Goal: Navigation & Orientation: Find specific page/section

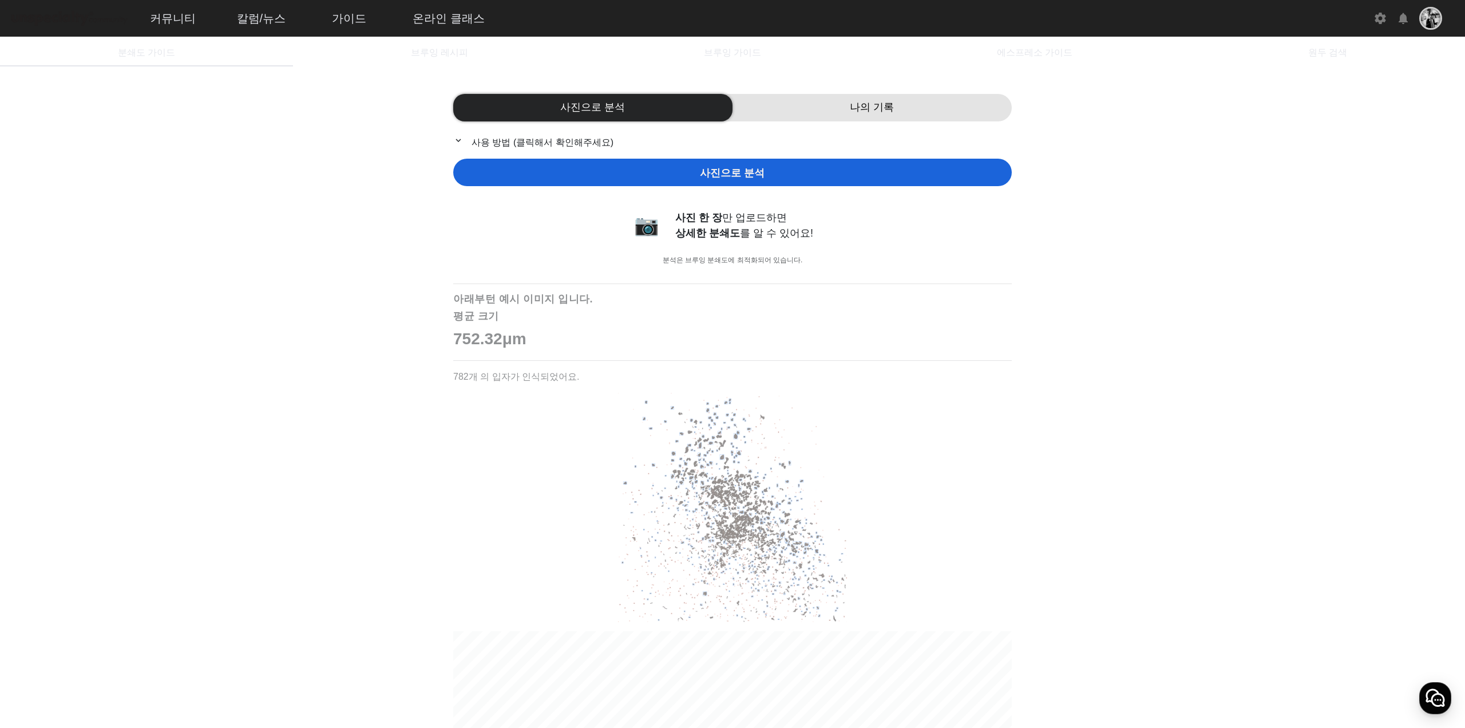
click at [1374, 17] on mat-icon "settings" at bounding box center [1381, 18] width 14 height 14
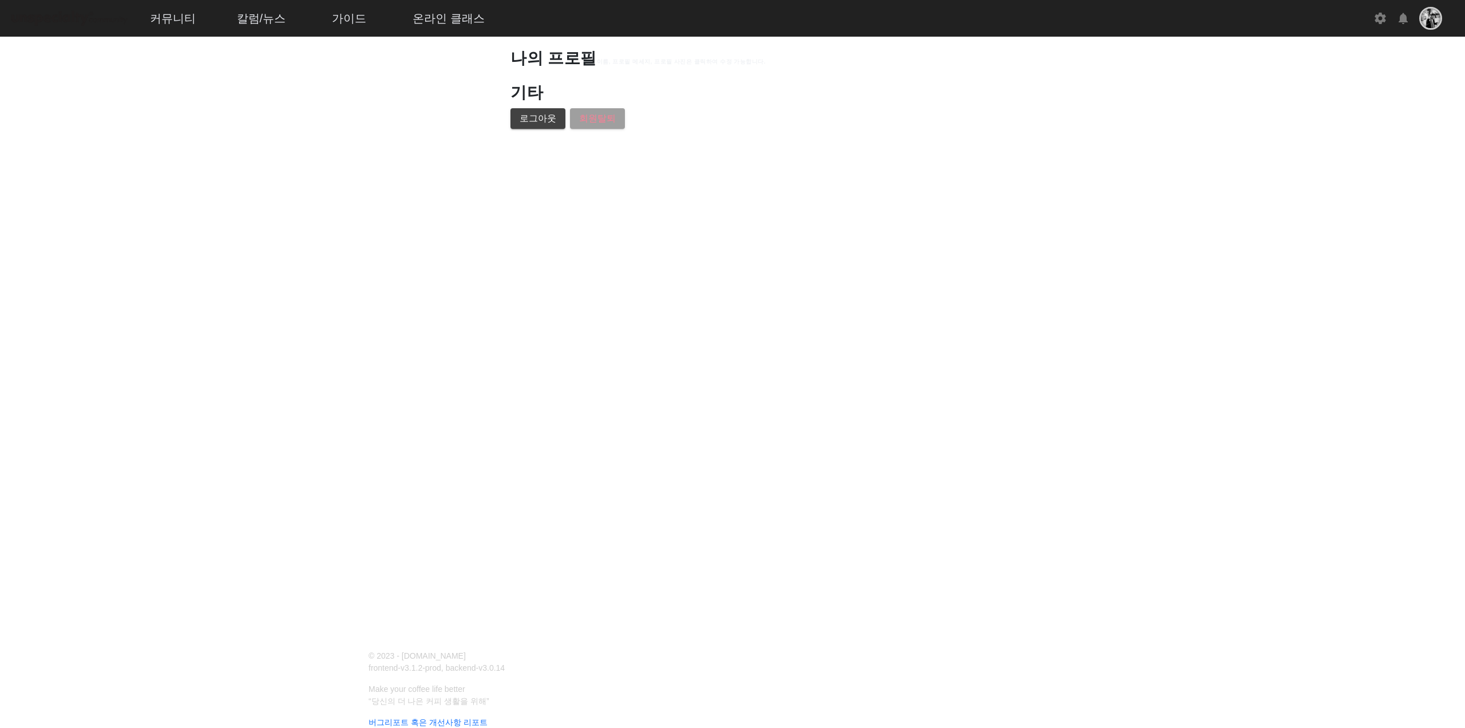
click at [1278, 125] on app-my-page "나의 프로필 이름, 프로필 메세지, 프로필 사진은 클릭하여 수정 가능합니다. 기타 로그아웃 회원탈퇴" at bounding box center [732, 64] width 1465 height 129
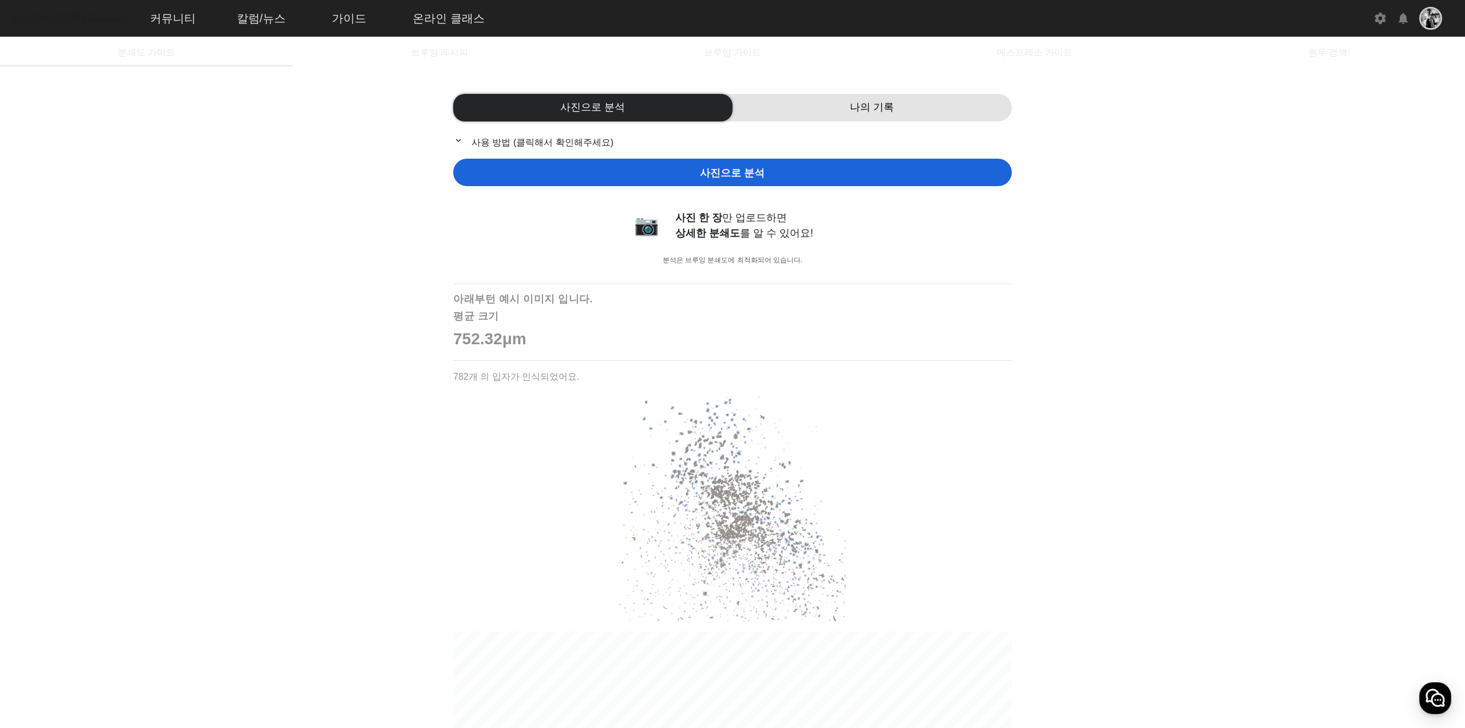
click at [1426, 6] on mat-toolbar "커뮤니티 ▼ 자유게시판 바리스타 게시판 로스터 게시판 머신 게시판 구인구직 칼럼/뉴스 ▼ 칼럼 주요 이벤트 옥션정보 자료실 가이드 ▼ 분쇄도 …" at bounding box center [732, 18] width 1465 height 37
click at [1429, 15] on img at bounding box center [1431, 18] width 23 height 23
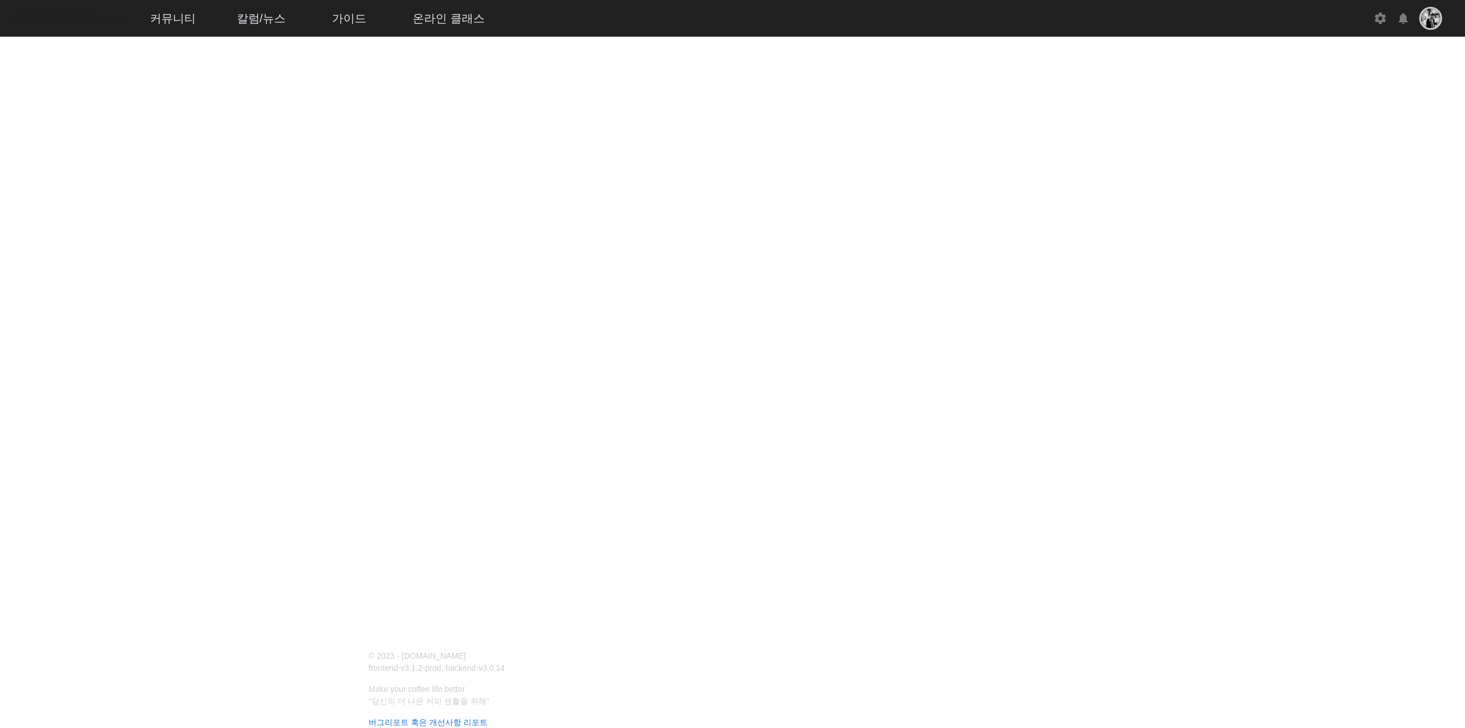
click at [1429, 19] on img at bounding box center [1431, 18] width 23 height 23
click at [112, 10] on img at bounding box center [69, 19] width 120 height 20
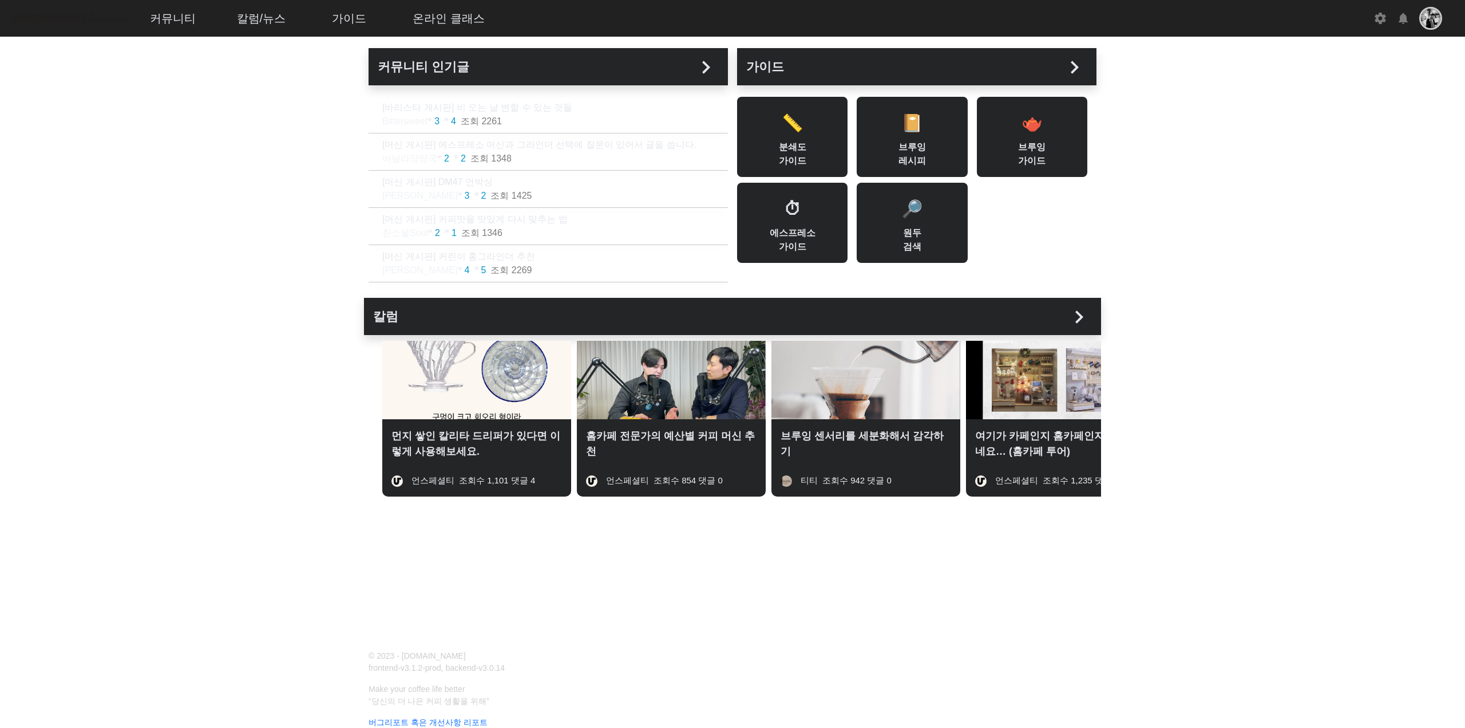
click at [1428, 7] on img at bounding box center [1431, 18] width 23 height 23
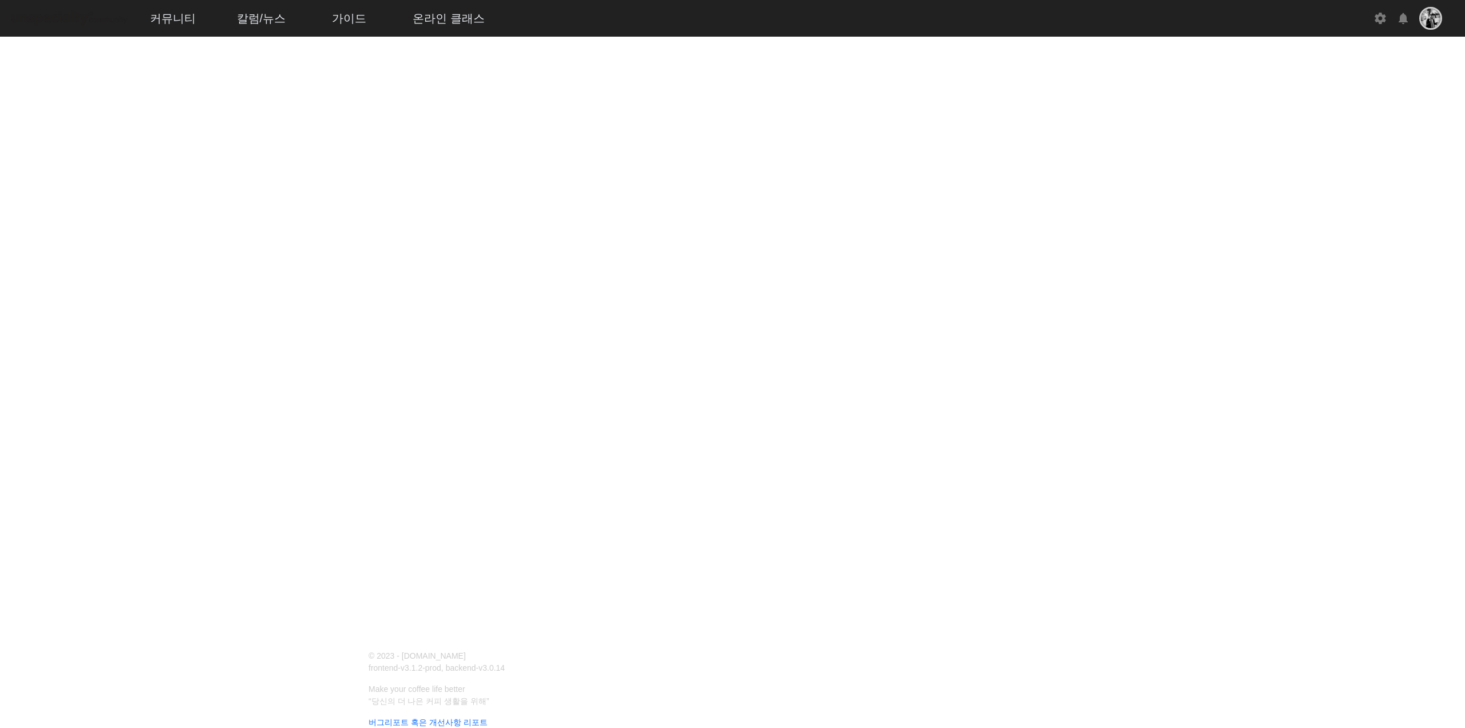
drag, startPoint x: 860, startPoint y: 434, endPoint x: 888, endPoint y: 450, distance: 32.0
click at [879, 445] on div at bounding box center [732, 318] width 1465 height 636
click at [1058, 448] on div at bounding box center [732, 318] width 1465 height 636
